Goal: Task Accomplishment & Management: Use online tool/utility

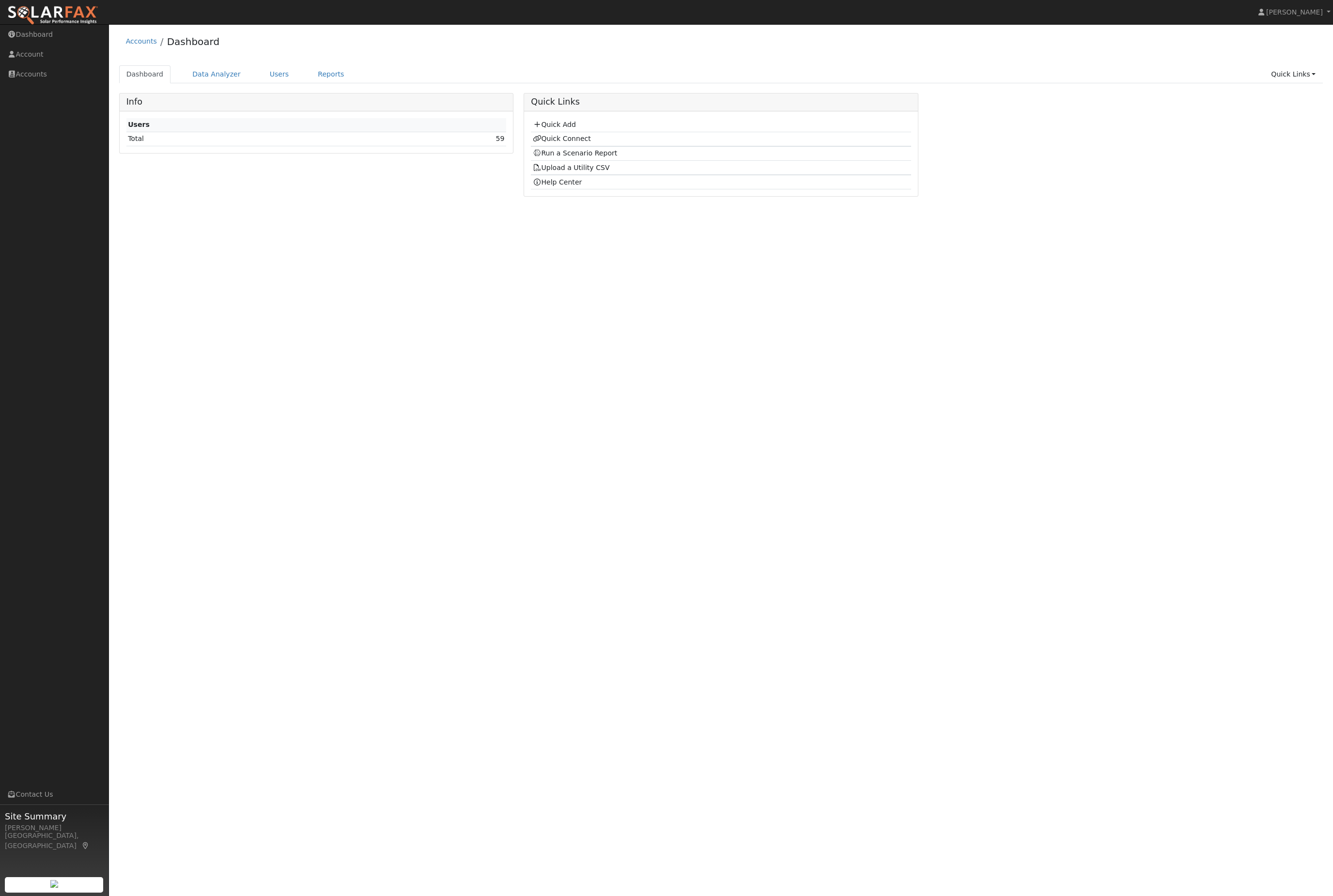
click at [290, 79] on link "Users" at bounding box center [279, 74] width 34 height 18
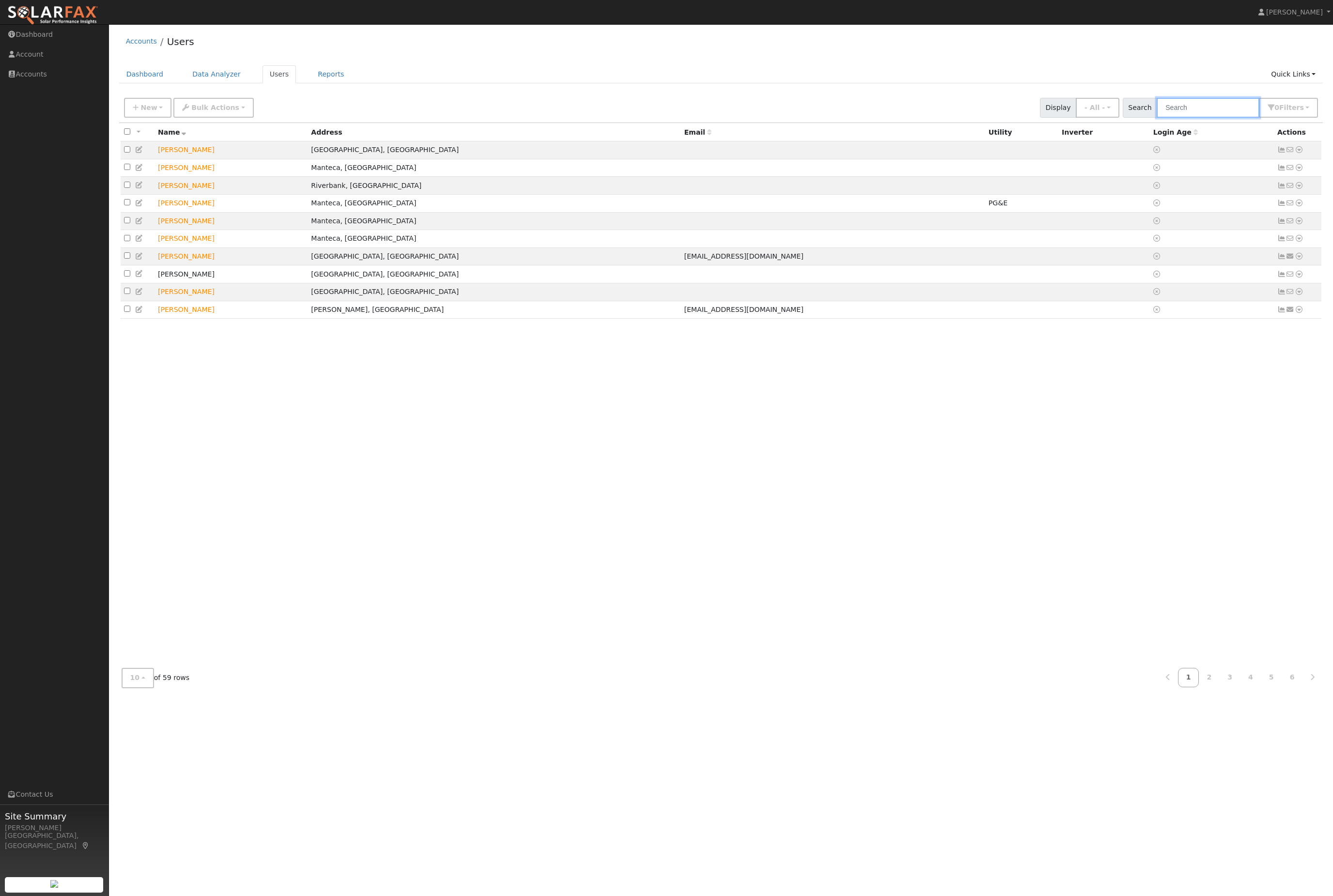
click at [1216, 117] on input "text" at bounding box center [1208, 108] width 102 height 20
type input "larry"
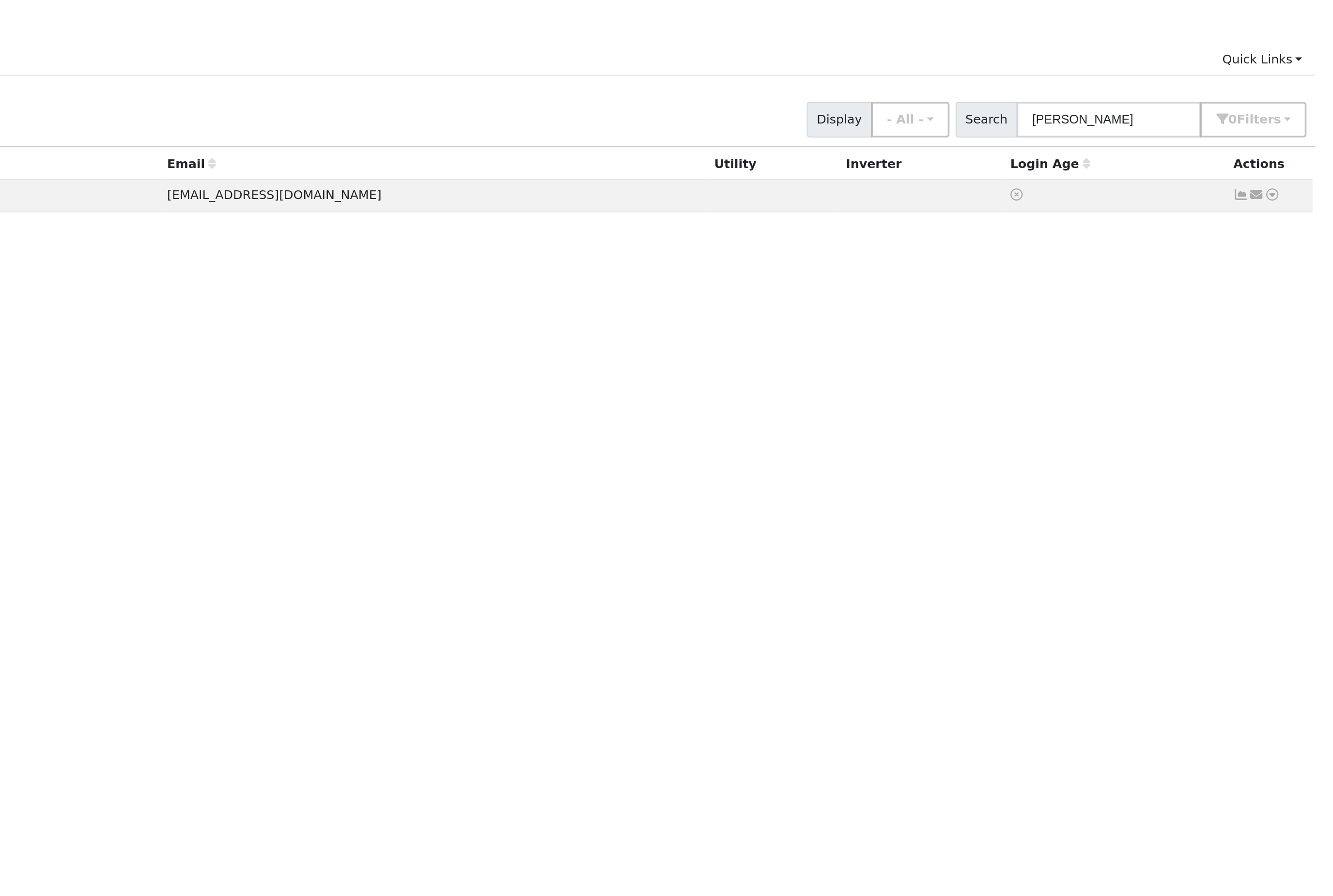
click at [1274, 141] on td "Send Email... Data Analyzer Reports Scenario Health Check Energy Audit Account …" at bounding box center [1298, 150] width 48 height 18
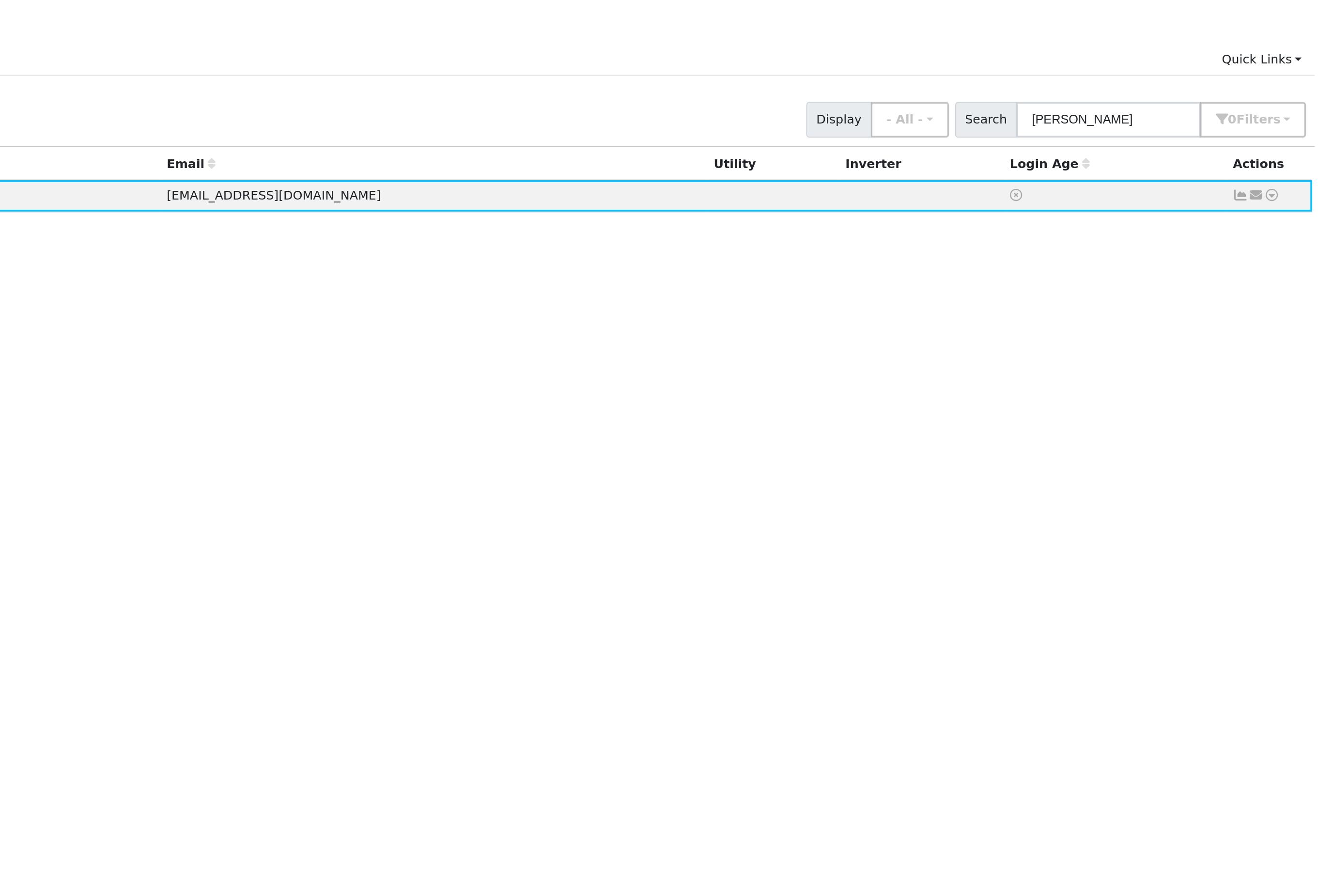
click at [1274, 141] on td "Send Email... Data Analyzer Reports Scenario Health Check Energy Audit Account …" at bounding box center [1298, 150] width 48 height 18
click at [1295, 146] on icon at bounding box center [1299, 150] width 9 height 7
click at [0, 0] on link "Scenario" at bounding box center [0, 0] width 0 height 0
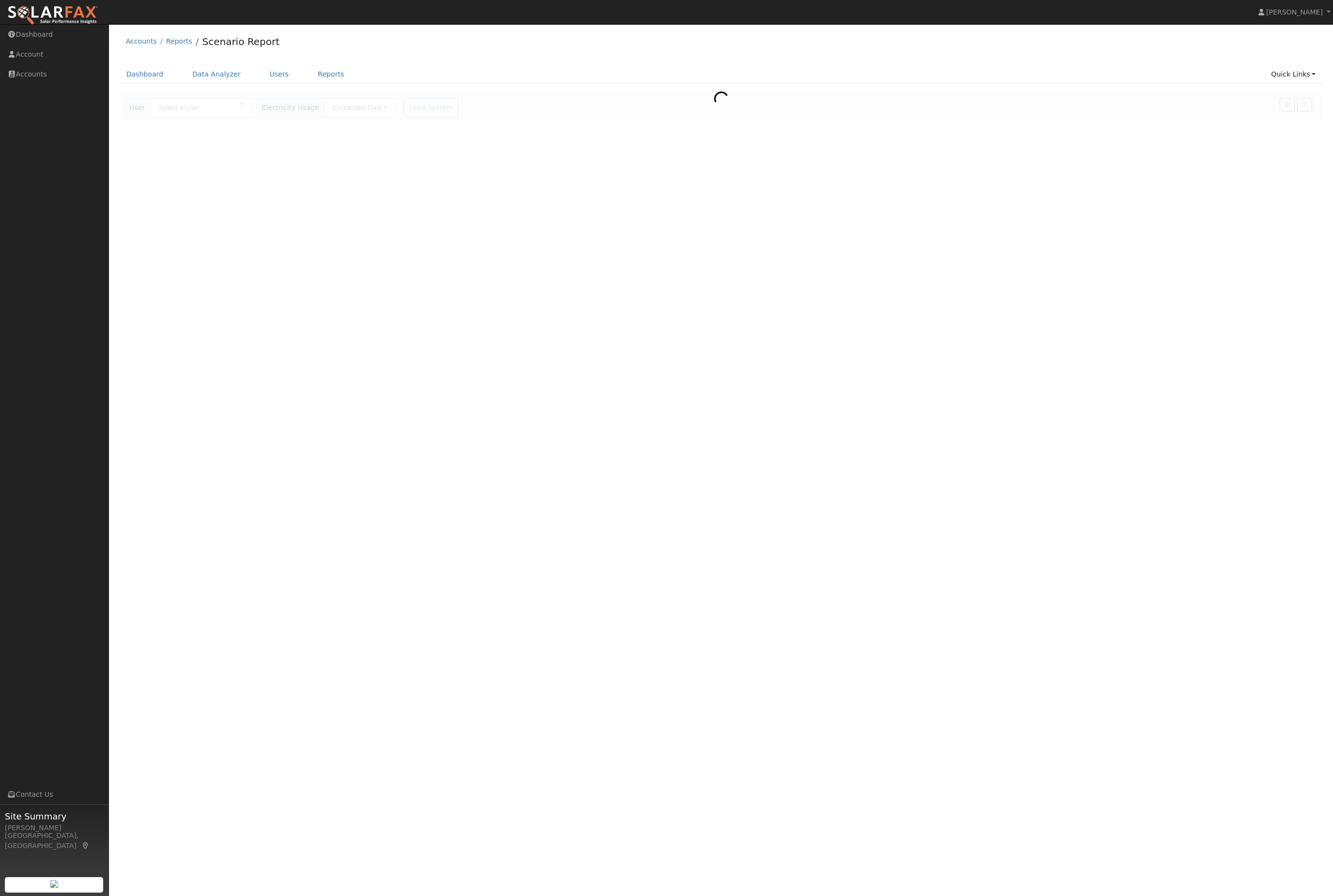
type input "Larry Scofield"
click at [1307, 83] on link "Quick Links" at bounding box center [1293, 74] width 59 height 18
click at [1169, 265] on div "User Profile First name Last name Email Email Notifications No Emails No Emails…" at bounding box center [721, 460] width 1224 height 872
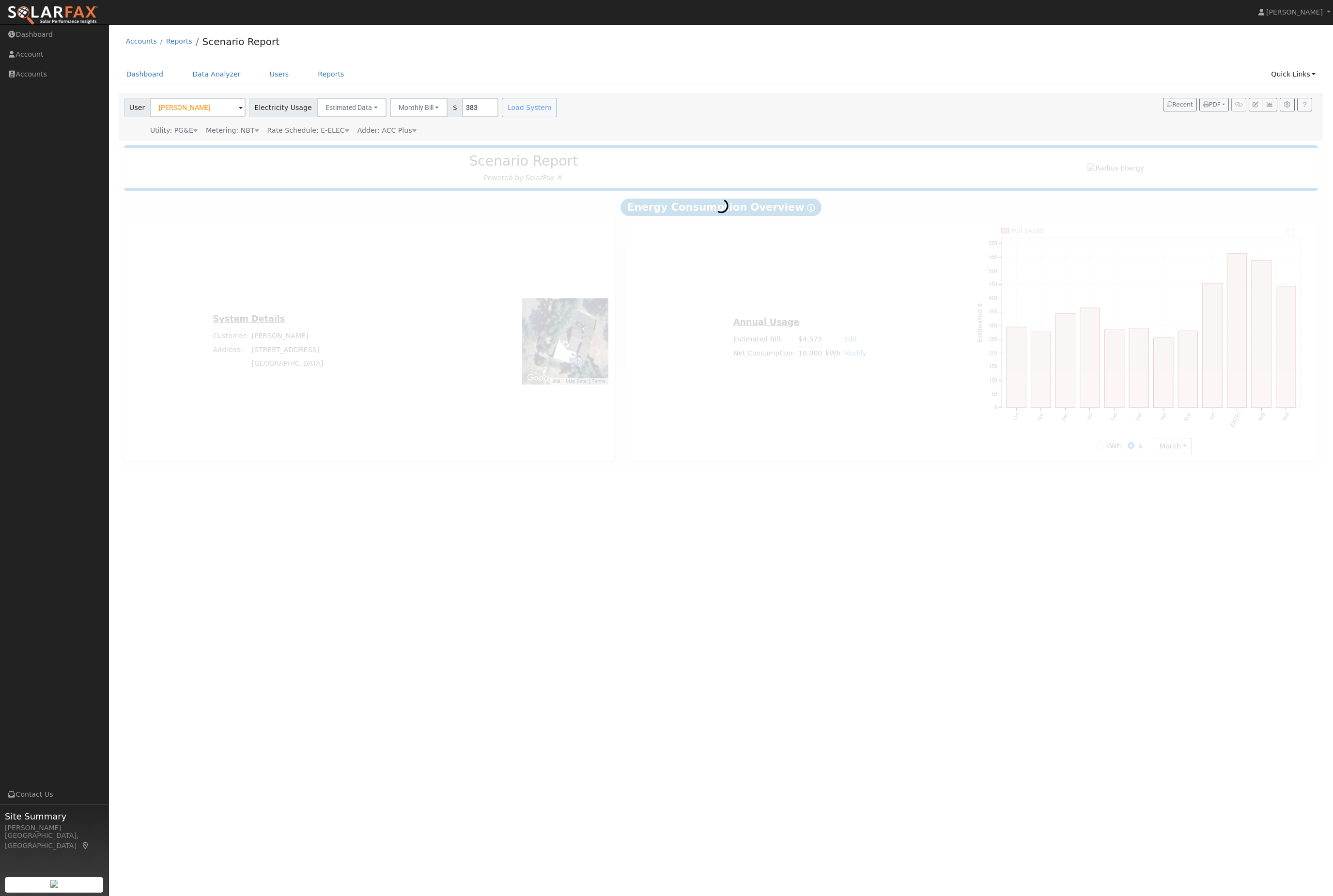
click at [1307, 83] on link "Quick Links" at bounding box center [1293, 74] width 59 height 18
click at [1269, 117] on link "Quick Connect" at bounding box center [1274, 111] width 98 height 13
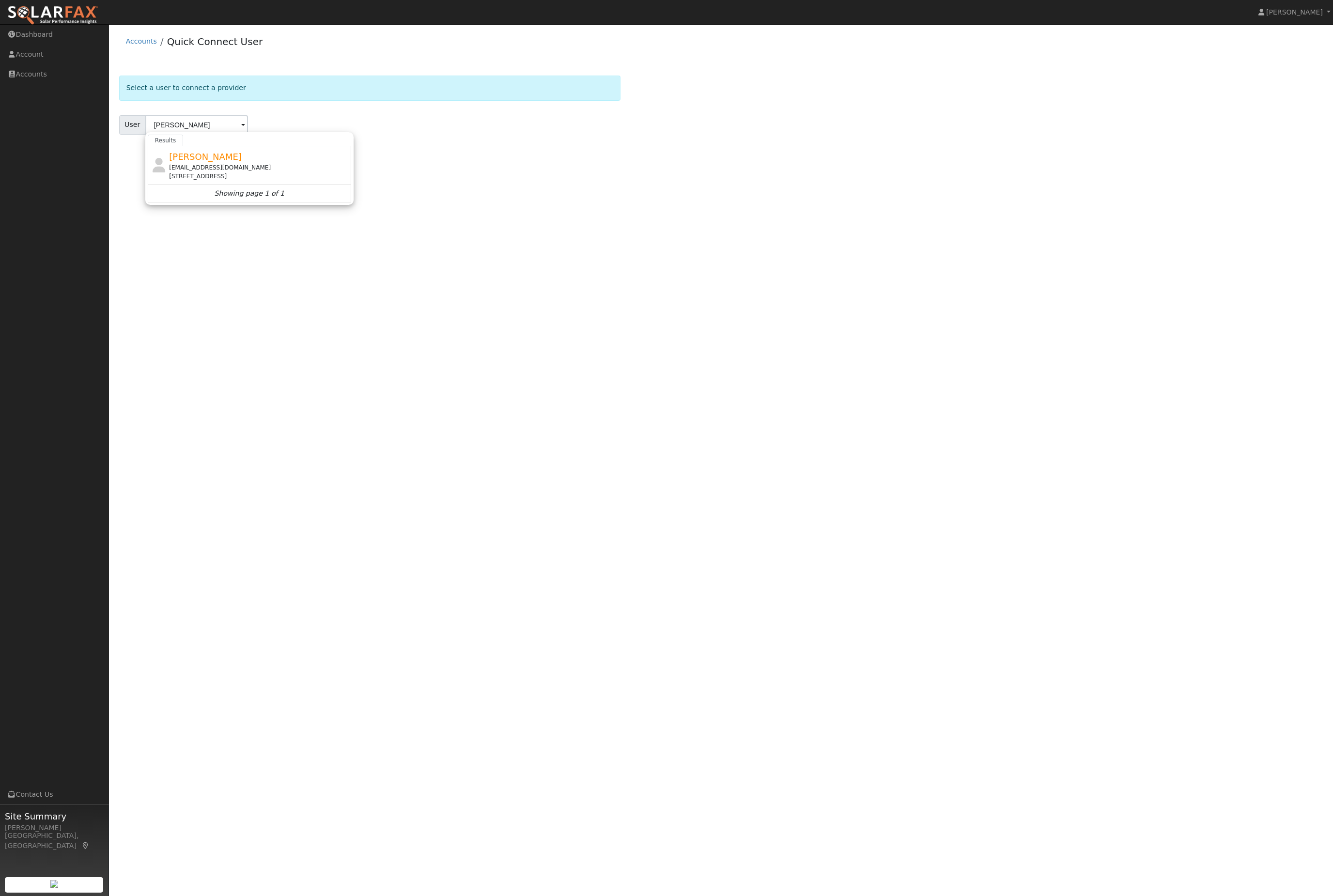
click at [249, 172] on div "[PERSON_NAME] [EMAIL_ADDRESS][DOMAIN_NAME] [STREET_ADDRESS]" at bounding box center [259, 165] width 180 height 31
type input "[PERSON_NAME]"
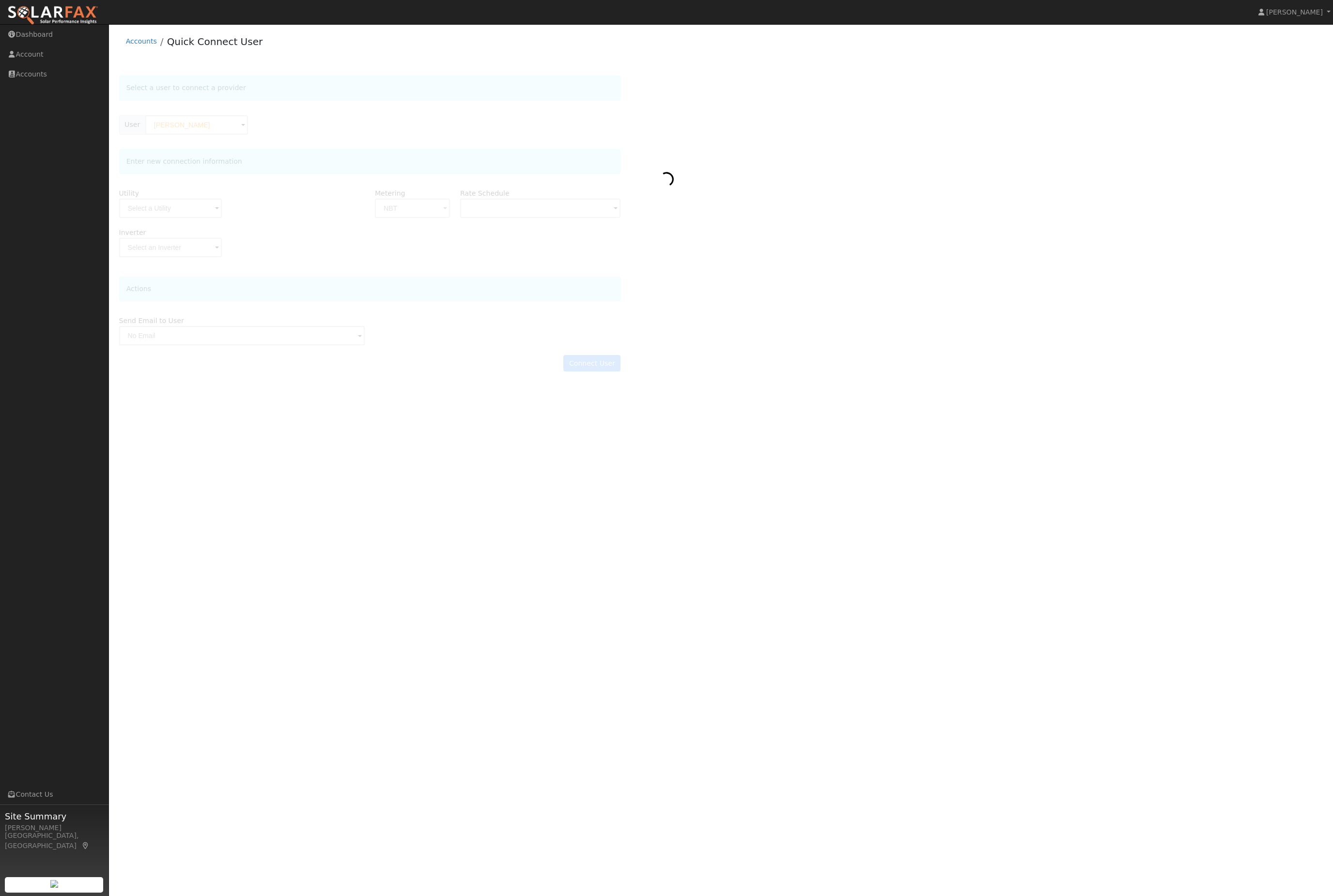
type input "E-ELEC"
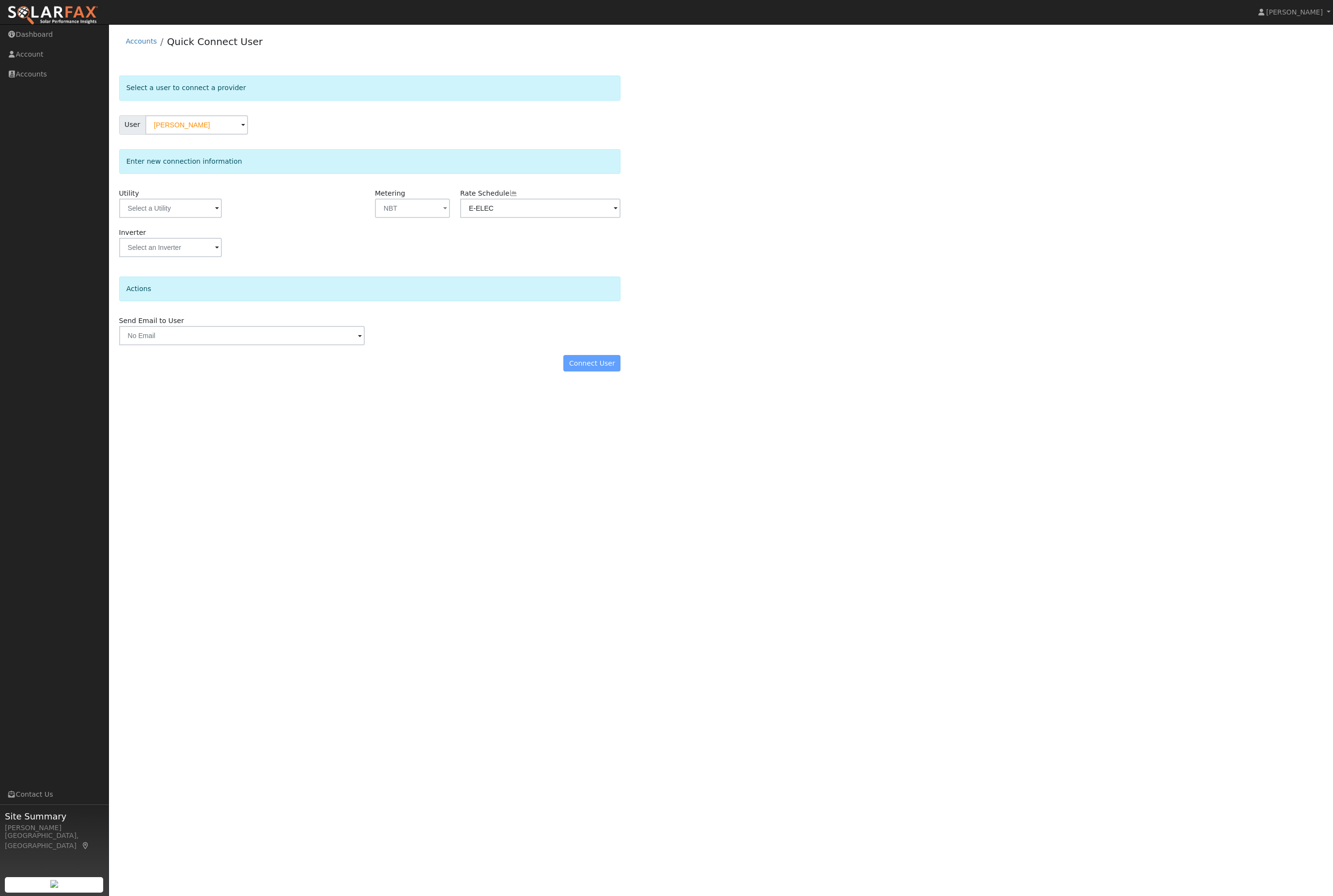
click at [185, 201] on div "Enter new connection information Utility Metering NBT - None - NEM NBT Rate Sch…" at bounding box center [370, 207] width 502 height 117
click at [188, 214] on input "text" at bounding box center [170, 208] width 102 height 19
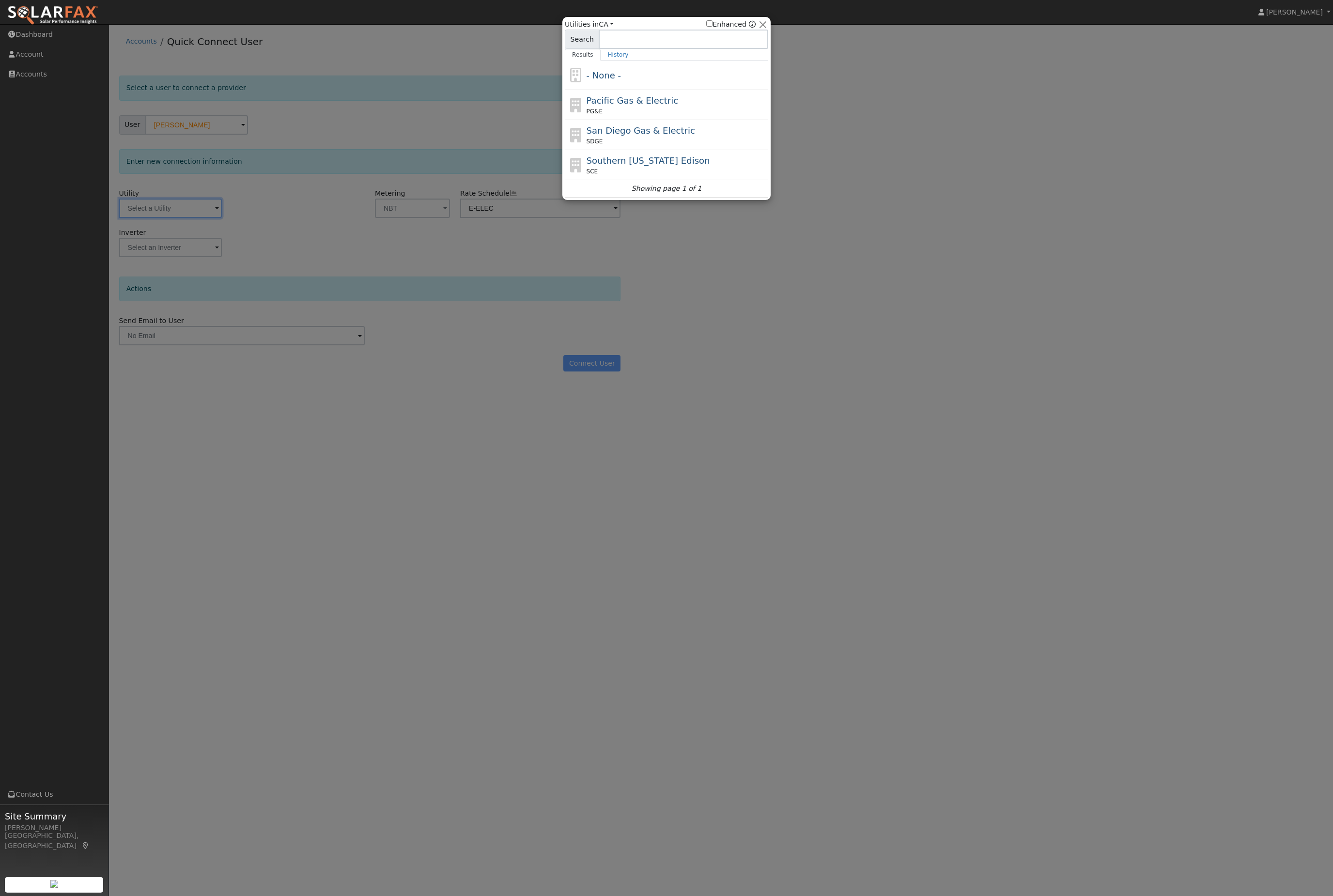
click at [690, 104] on div "Pacific Gas & Electric PG&E" at bounding box center [676, 105] width 180 height 22
type input "PG&E"
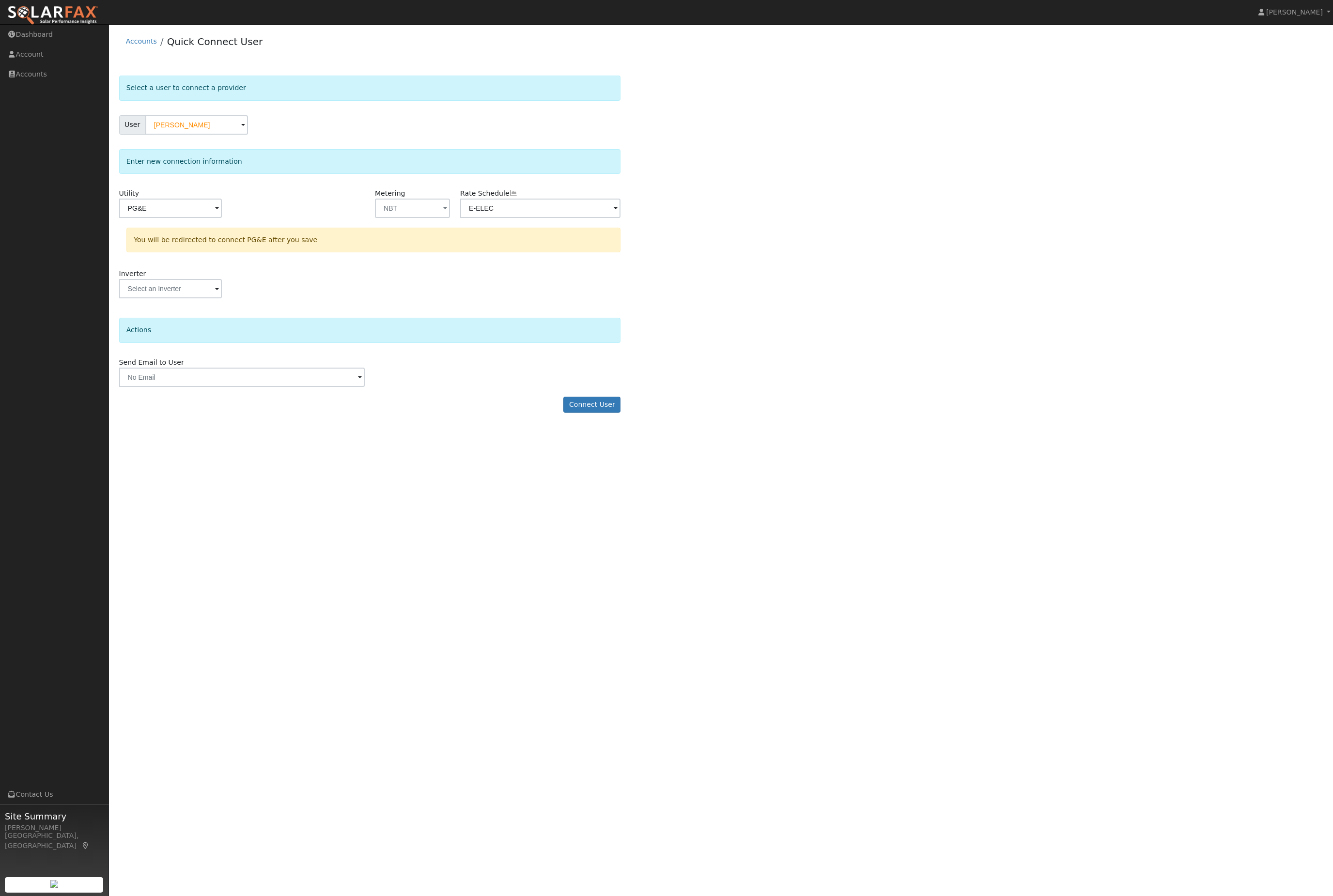
click at [610, 413] on button "Connect User" at bounding box center [592, 405] width 57 height 17
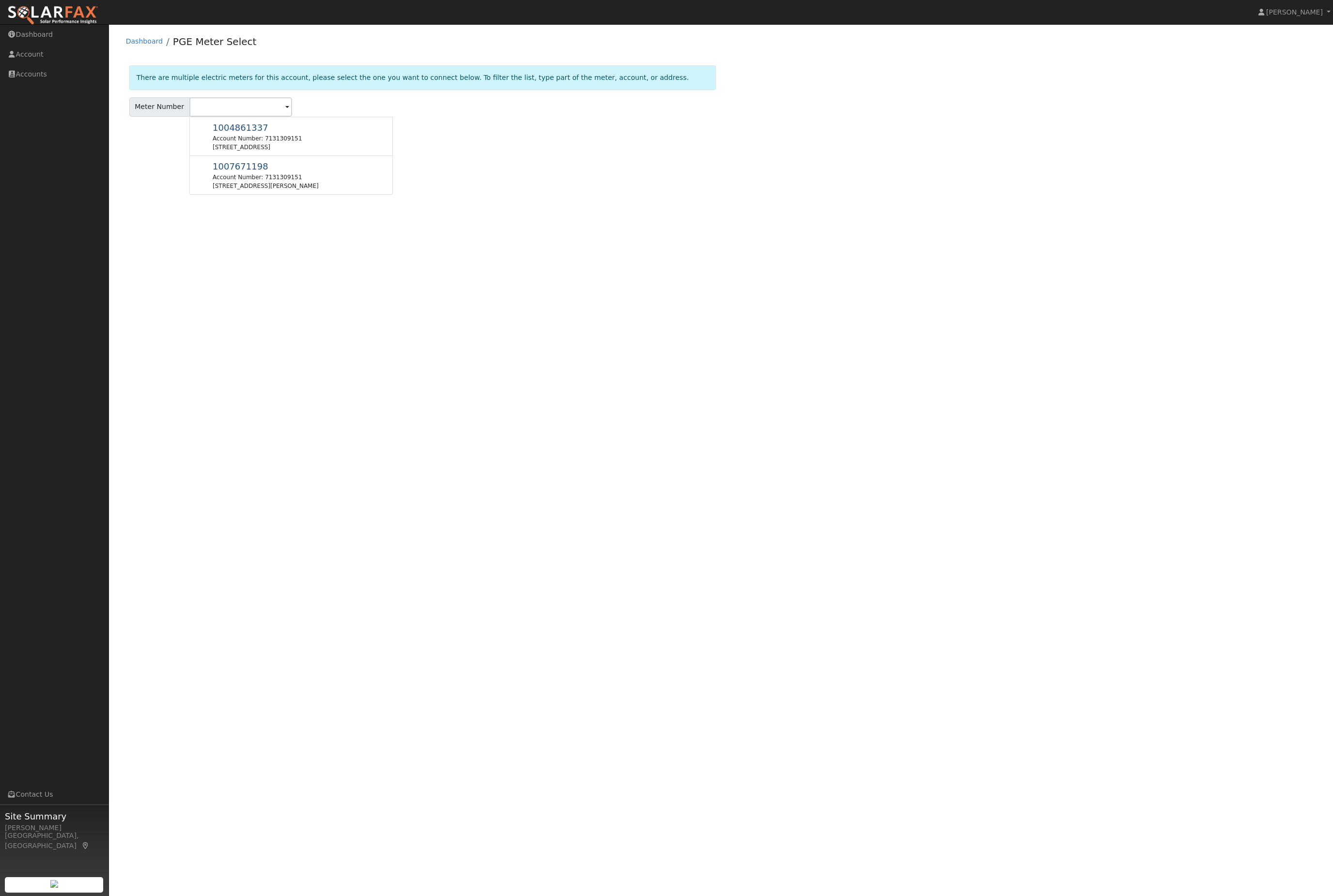
click at [302, 145] on div "1004861337 Account Number: 7131309151 [STREET_ADDRESS]" at bounding box center [257, 136] width 89 height 31
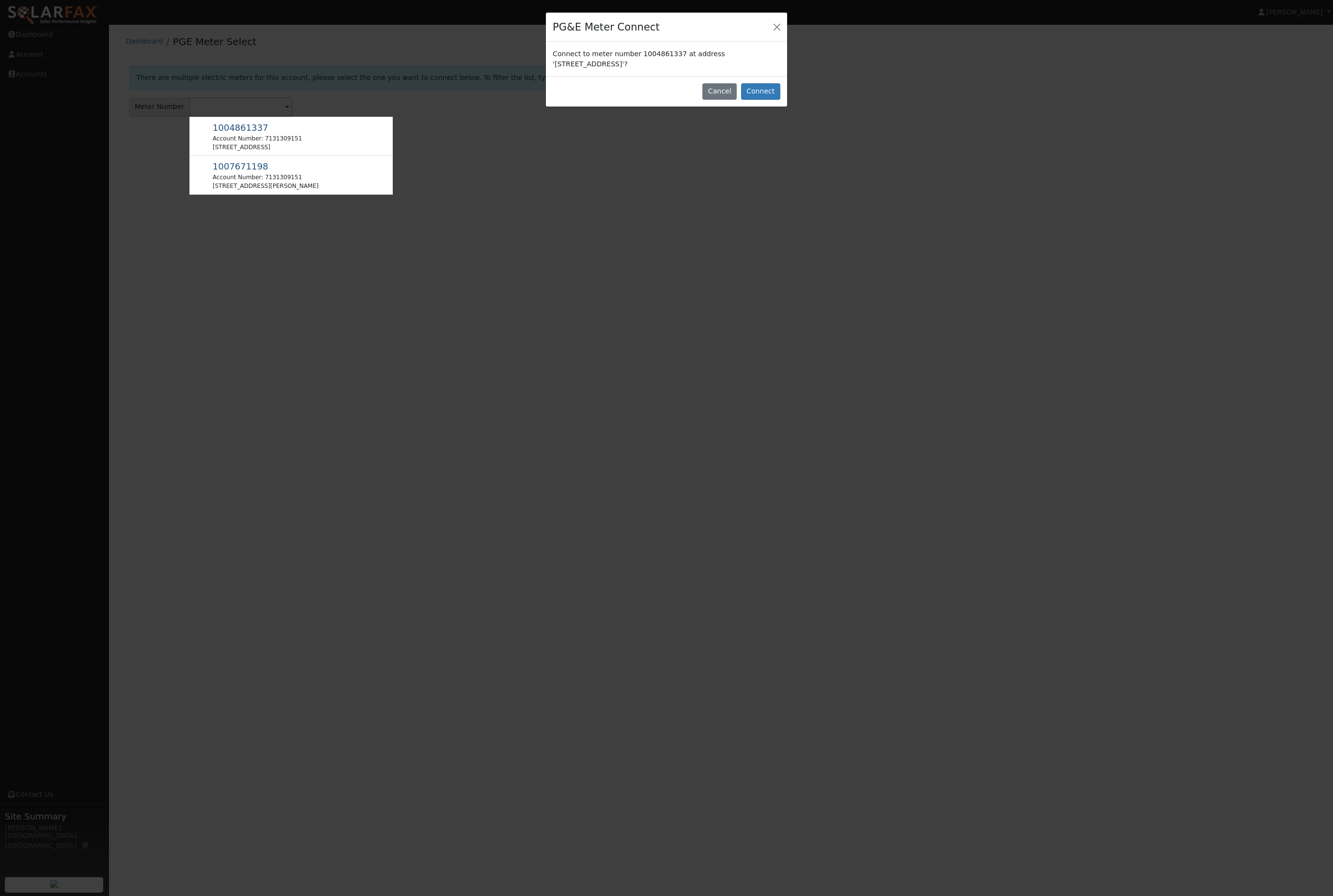
click at [766, 100] on button "Connect" at bounding box center [761, 92] width 39 height 17
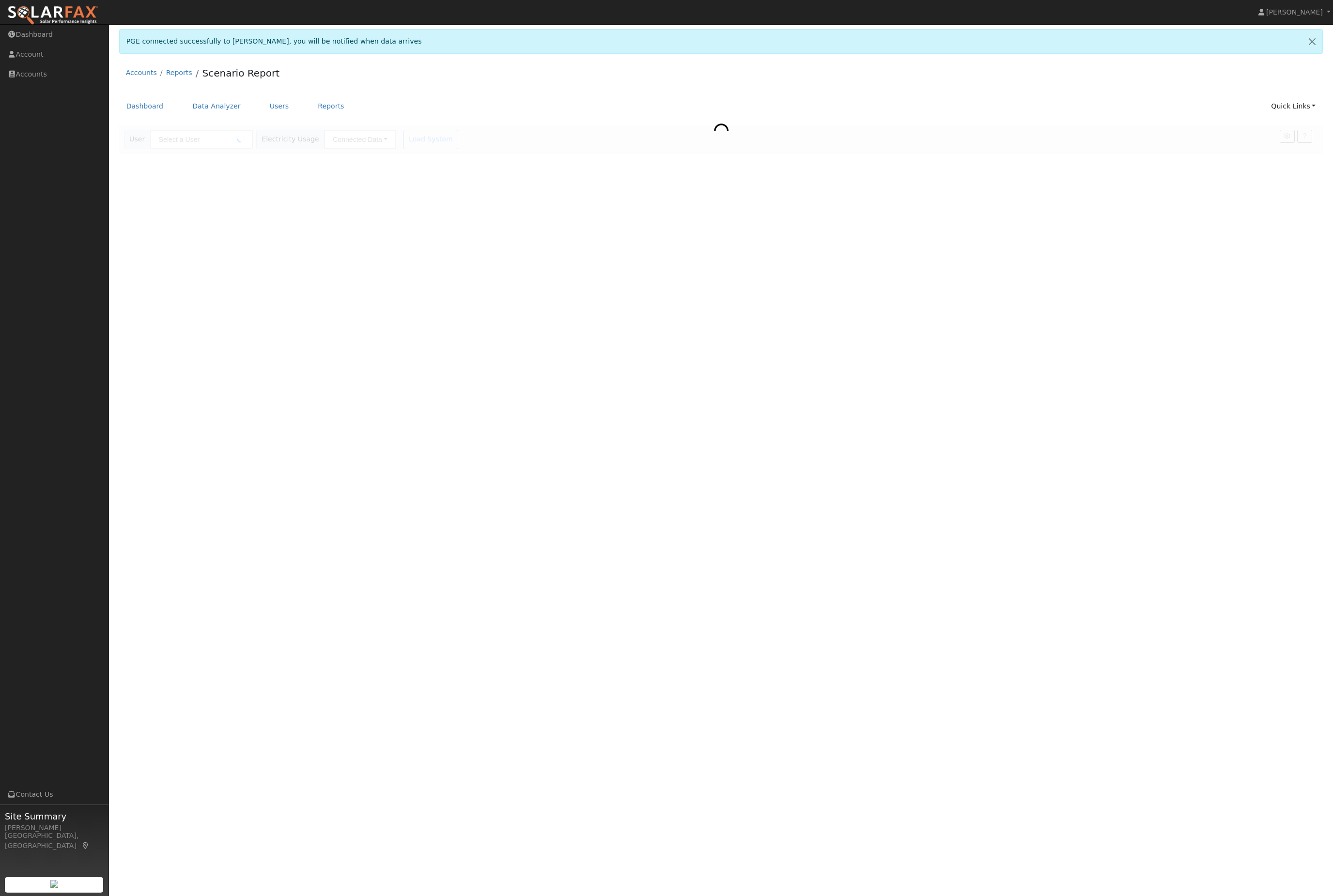
type input "[PERSON_NAME]"
